Goal: Navigation & Orientation: Find specific page/section

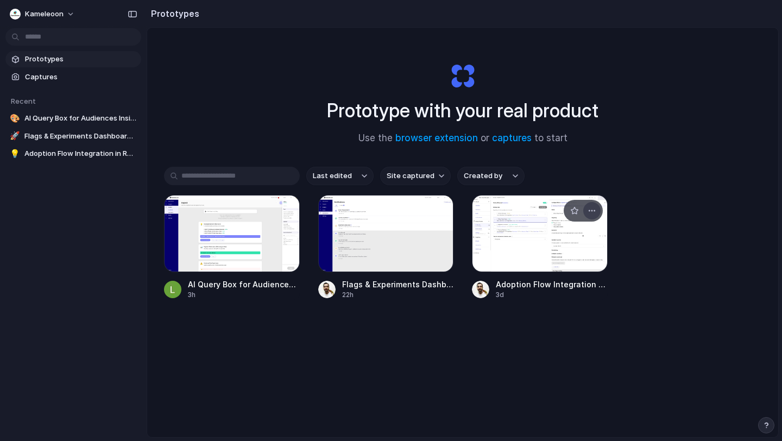
click at [590, 208] on div "button" at bounding box center [592, 210] width 9 height 9
click at [439, 212] on div "button" at bounding box center [437, 210] width 9 height 9
click at [439, 212] on div "Open in new tab Rename Copy link Delete" at bounding box center [391, 220] width 782 height 441
